Goal: Browse casually

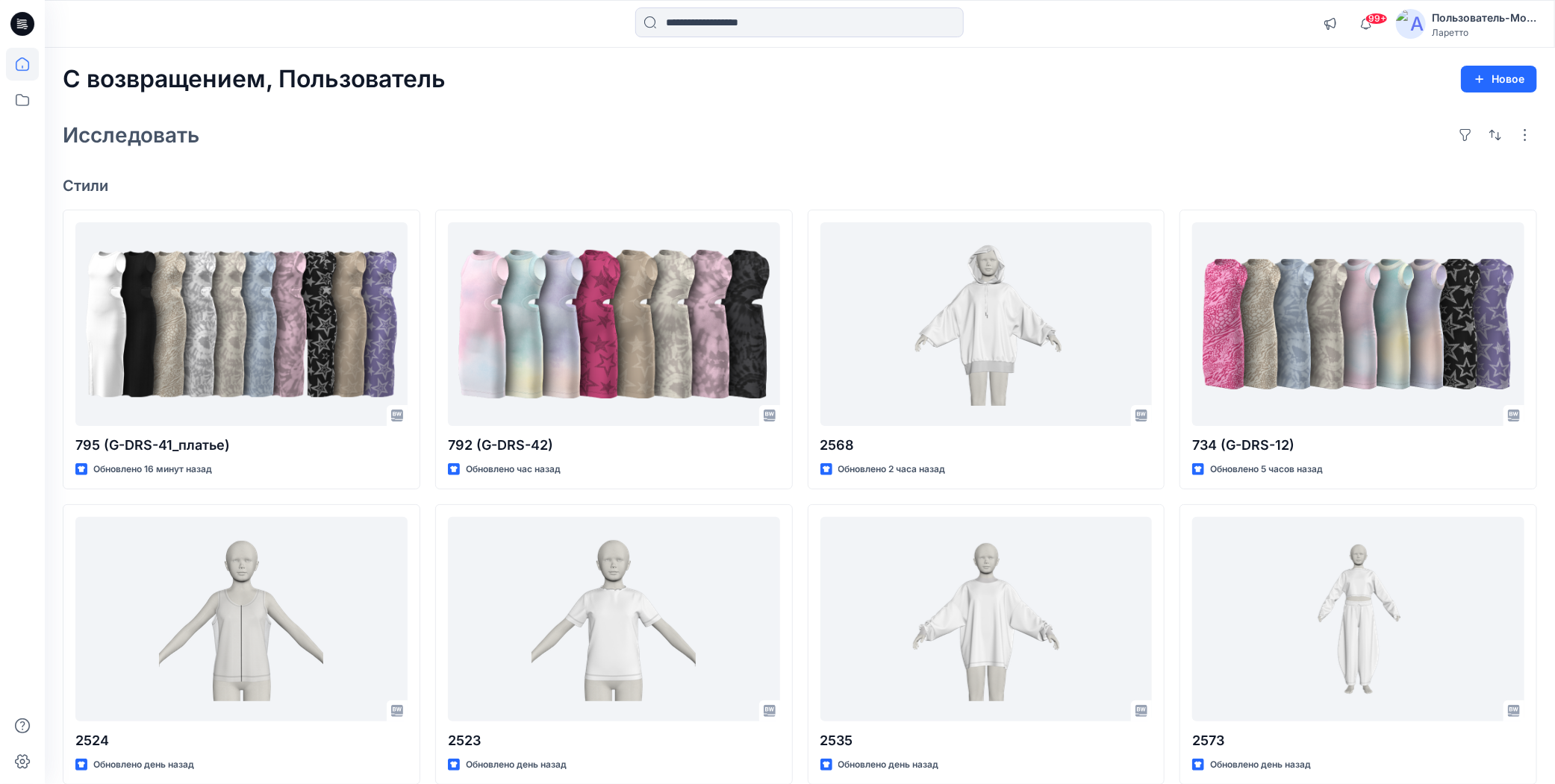
click at [630, 156] on div "С возвращением, Пользователь Новое Исследовать Стили 795 (G-DRS-41_платье) Обно…" at bounding box center [800, 600] width 1510 height 1104
click at [797, 113] on div "С возвращением, Пользователь Новое Исследовать Стили 795 (G-DRS-41_платье) Обно…" at bounding box center [800, 600] width 1510 height 1104
